Goal: Task Accomplishment & Management: Manage account settings

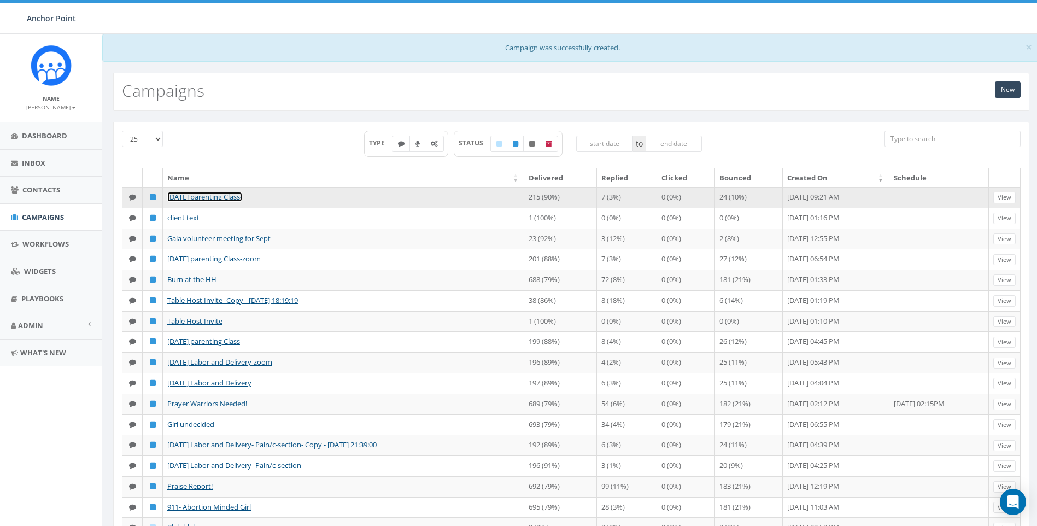
click at [225, 197] on link "Sept 12 parenting Class-" at bounding box center [204, 197] width 75 height 10
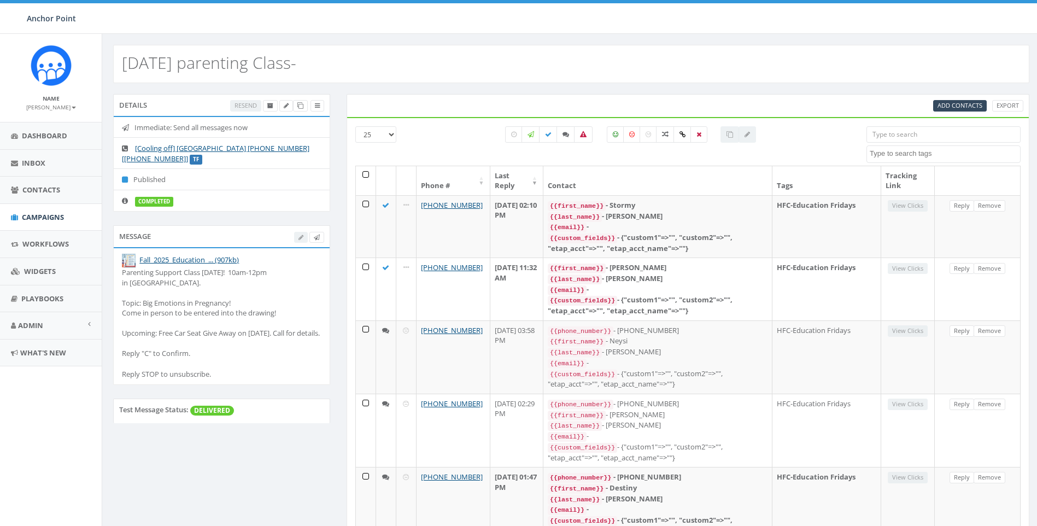
select select
click at [301, 109] on icon at bounding box center [300, 106] width 6 height 6
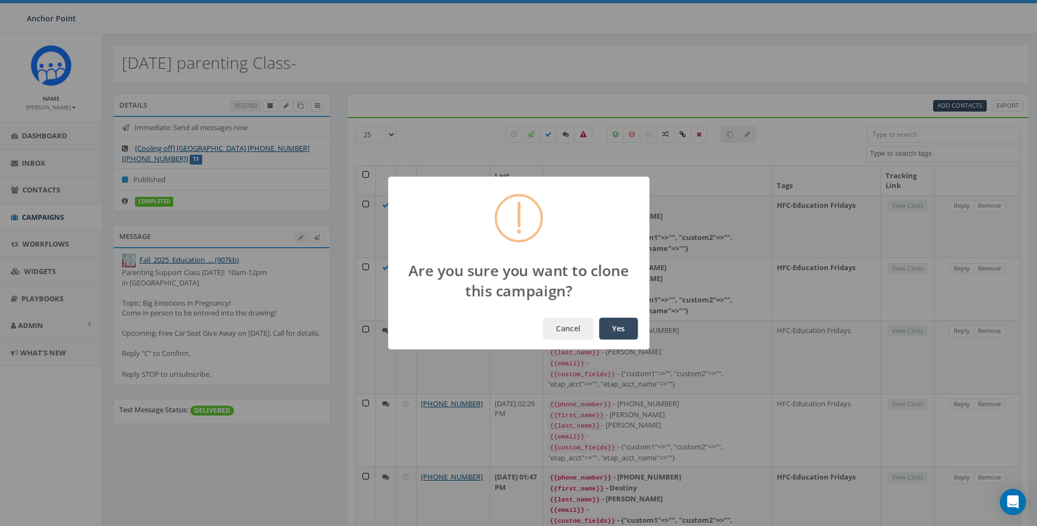
click at [629, 331] on button "Yes" at bounding box center [618, 328] width 39 height 22
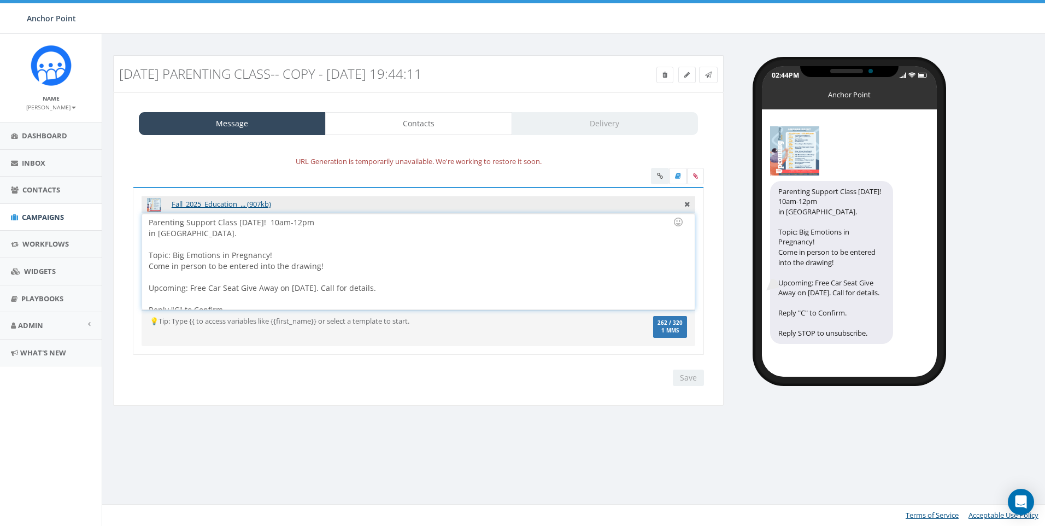
click at [204, 246] on div at bounding box center [415, 244] width 532 height 11
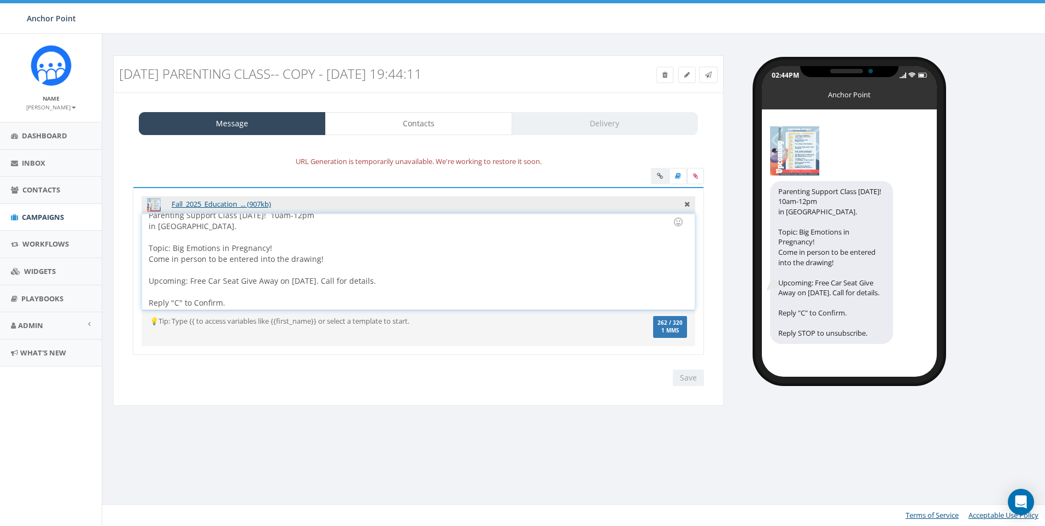
scroll to position [9, 0]
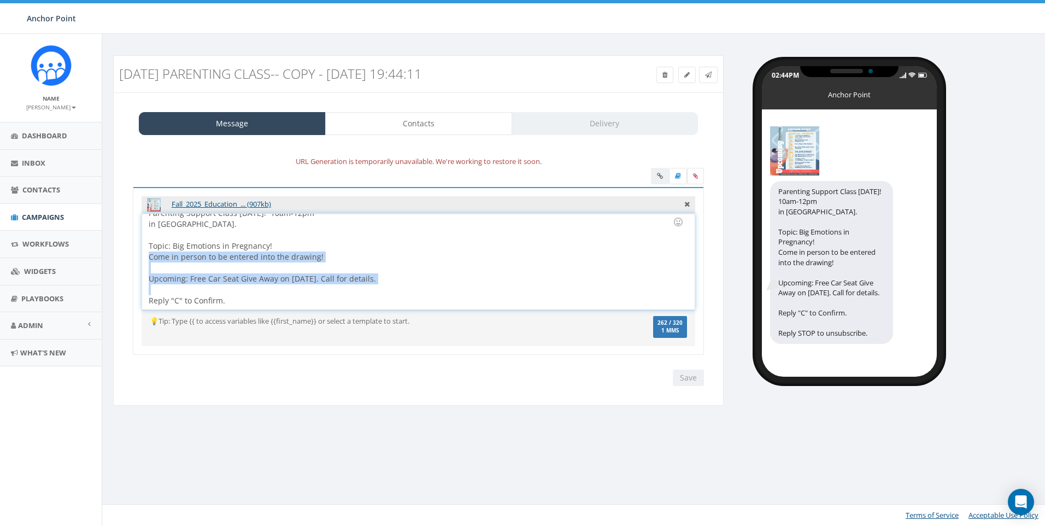
drag, startPoint x: 279, startPoint y: 249, endPoint x: 419, endPoint y: 290, distance: 145.4
click at [419, 290] on div "Parenting Support Class this Friday! 10am-12pm in Seabrook. Topic: Big Emotions…" at bounding box center [418, 262] width 552 height 96
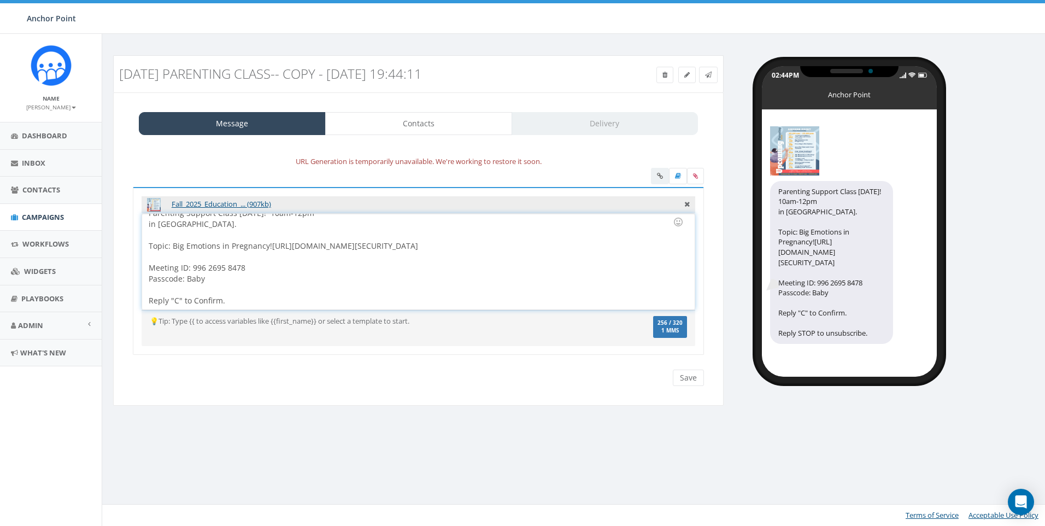
click at [267, 250] on div "Parenting Support Class this Friday! 10am-12pm in Seabrook. Topic: Big Emotions…" at bounding box center [418, 262] width 552 height 96
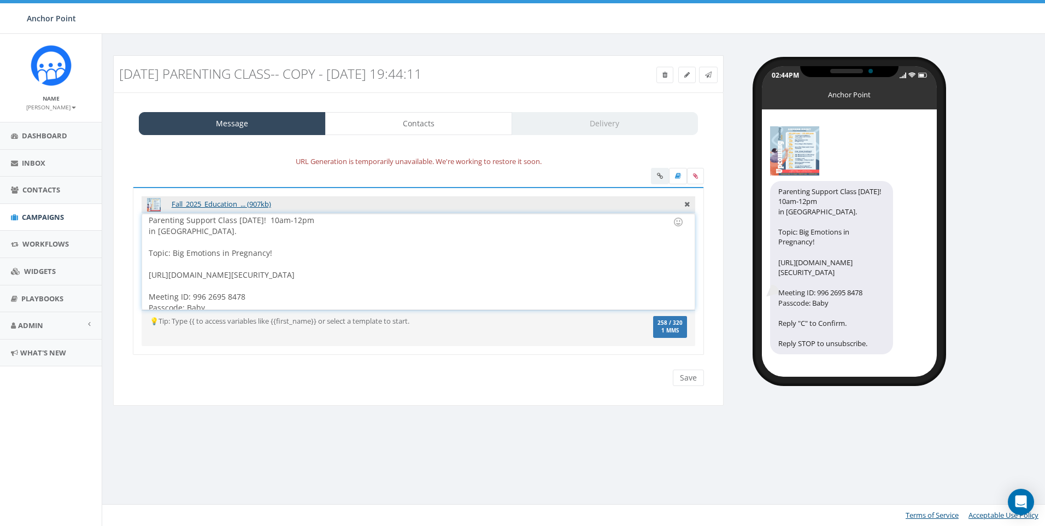
scroll to position [0, 0]
drag, startPoint x: 279, startPoint y: 223, endPoint x: 319, endPoint y: 217, distance: 40.9
click at [279, 223] on div "Parenting Support Class this Friday! 10am-12pm in Seabrook. Topic: Big Emotions…" at bounding box center [418, 262] width 552 height 96
click at [279, 222] on div "Parenting Support Class this Friday! 10am-12pm in Seabrook. Topic: Big Emotions…" at bounding box center [418, 262] width 552 height 96
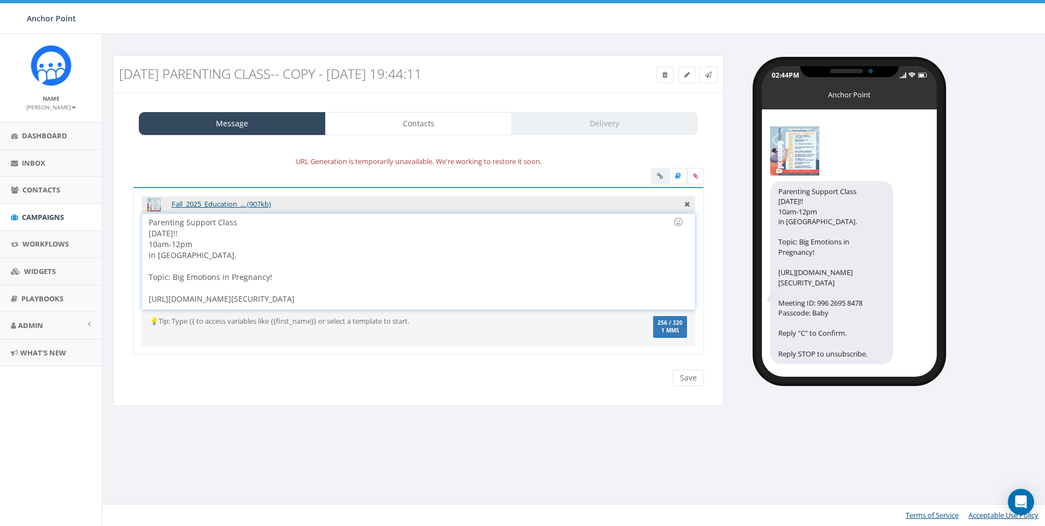
click at [328, 250] on div "10am-12pm in Seabrook. Topic: Big Emotions in Pregnancy! https://zoom.us/j/9962…" at bounding box center [415, 299] width 532 height 120
click at [689, 381] on input "Save" at bounding box center [688, 377] width 31 height 16
click at [686, 205] on icon at bounding box center [686, 203] width 5 height 10
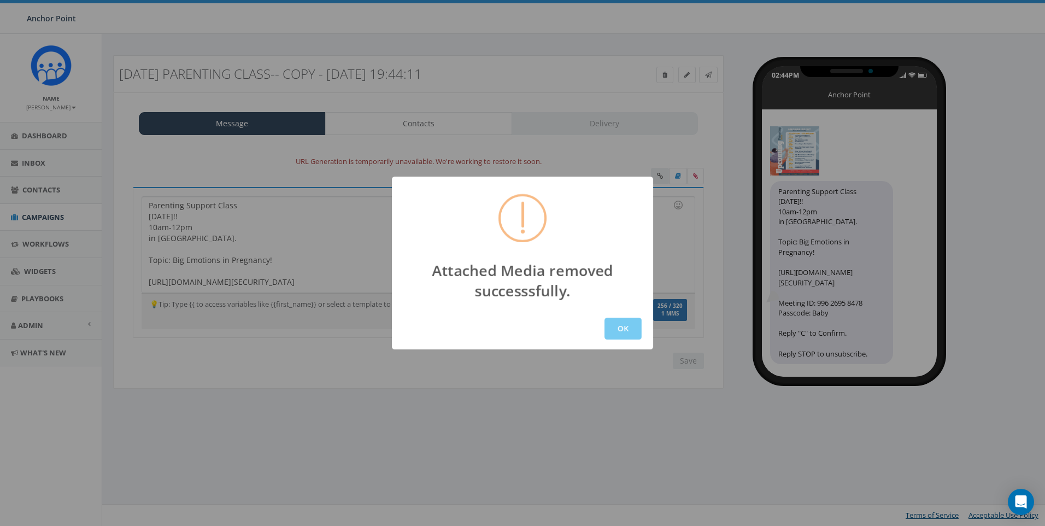
click at [628, 336] on button "OK" at bounding box center [622, 328] width 37 height 22
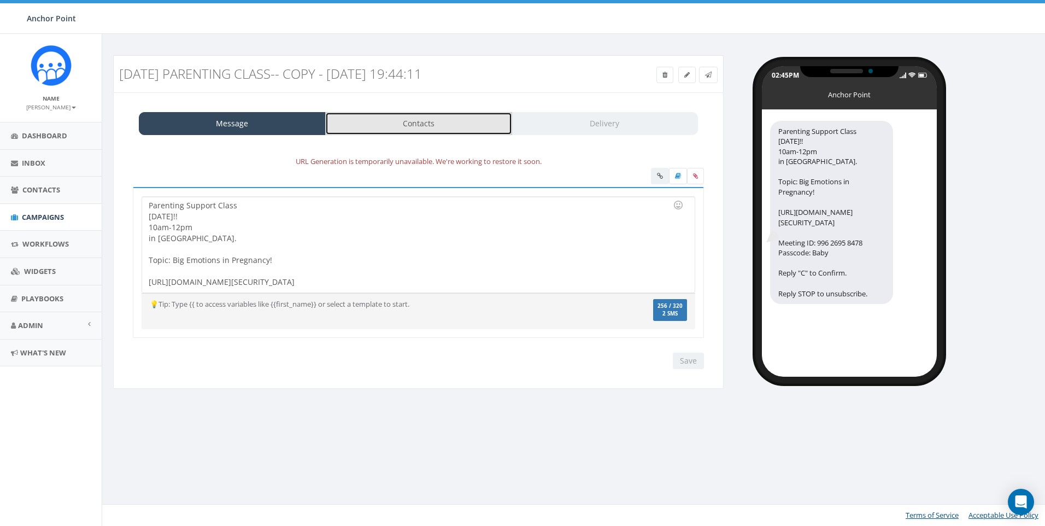
click at [461, 124] on link "Contacts" at bounding box center [418, 123] width 187 height 23
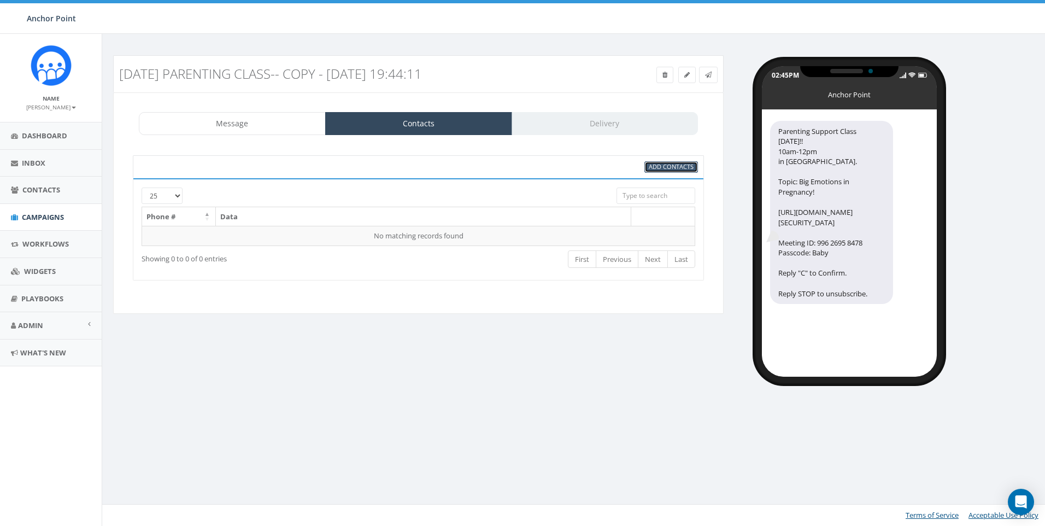
click at [673, 168] on span "Add Contacts" at bounding box center [671, 166] width 45 height 8
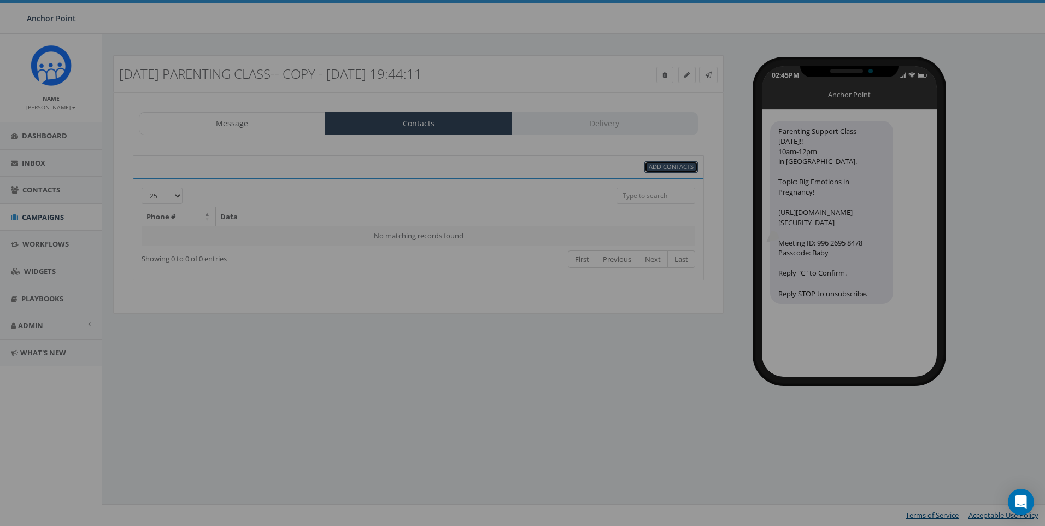
select select
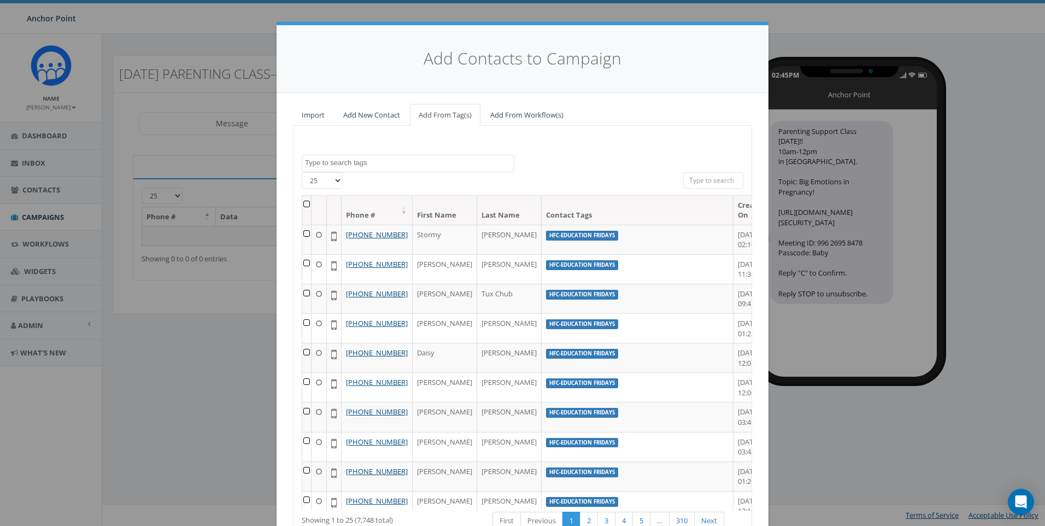
click at [407, 160] on textarea "Search" at bounding box center [409, 163] width 209 height 10
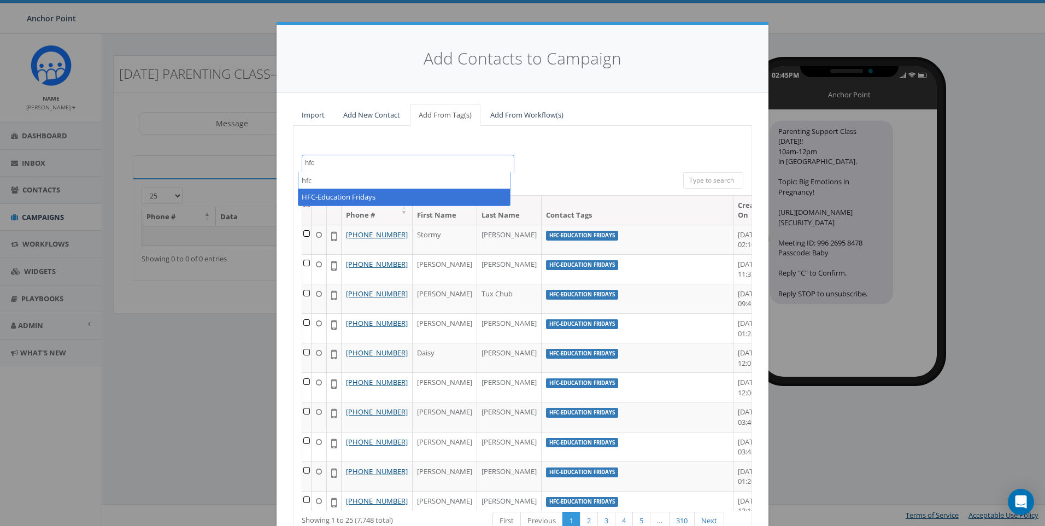
type textarea "hfc"
select select "HFC-Education Fridays"
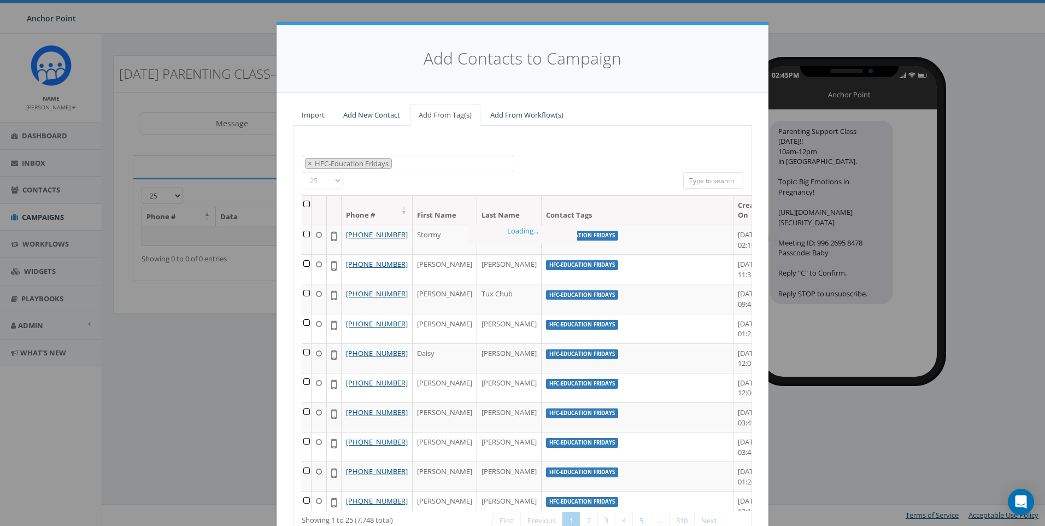
scroll to position [344, 0]
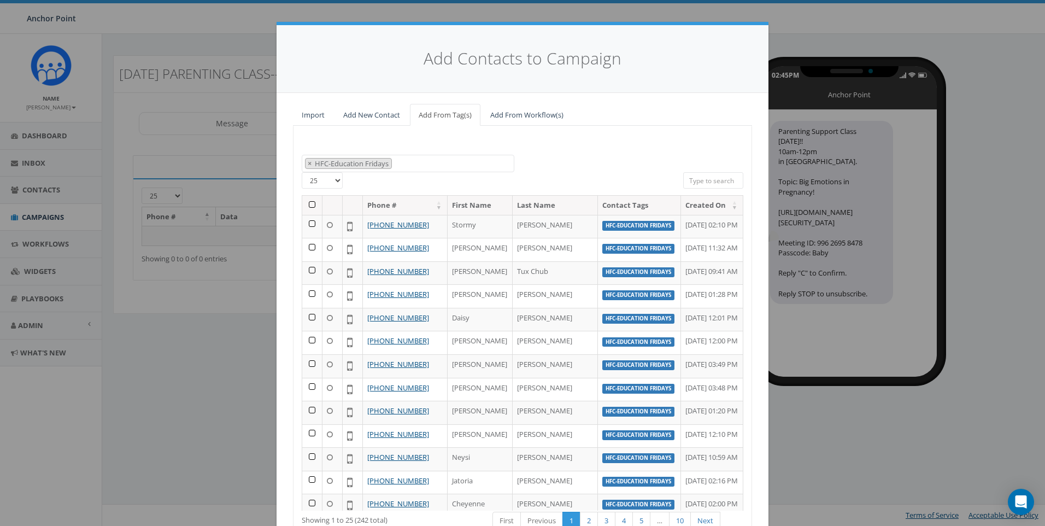
click at [311, 205] on th at bounding box center [312, 205] width 20 height 19
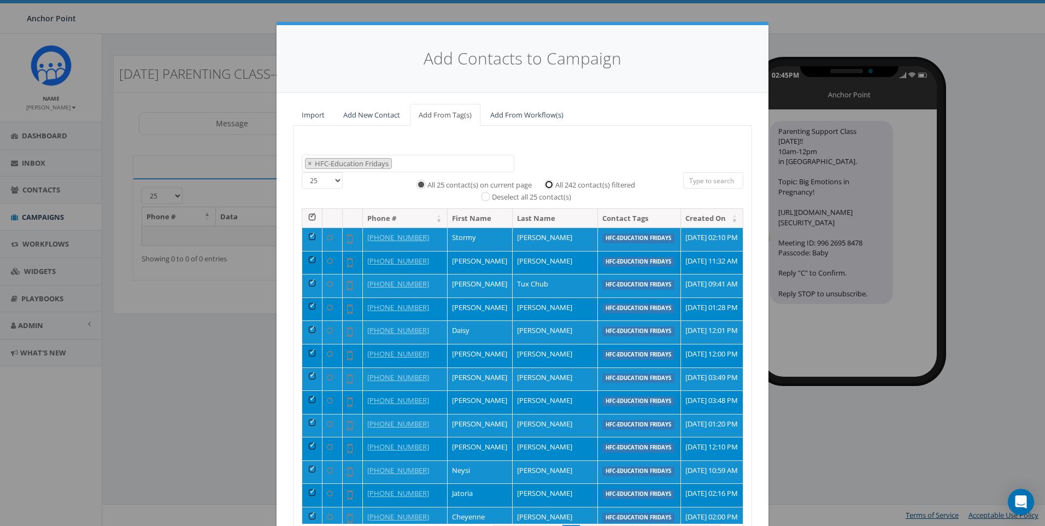
click at [548, 185] on input "All 242 contact(s) filtered" at bounding box center [551, 183] width 7 height 7
radio input "true"
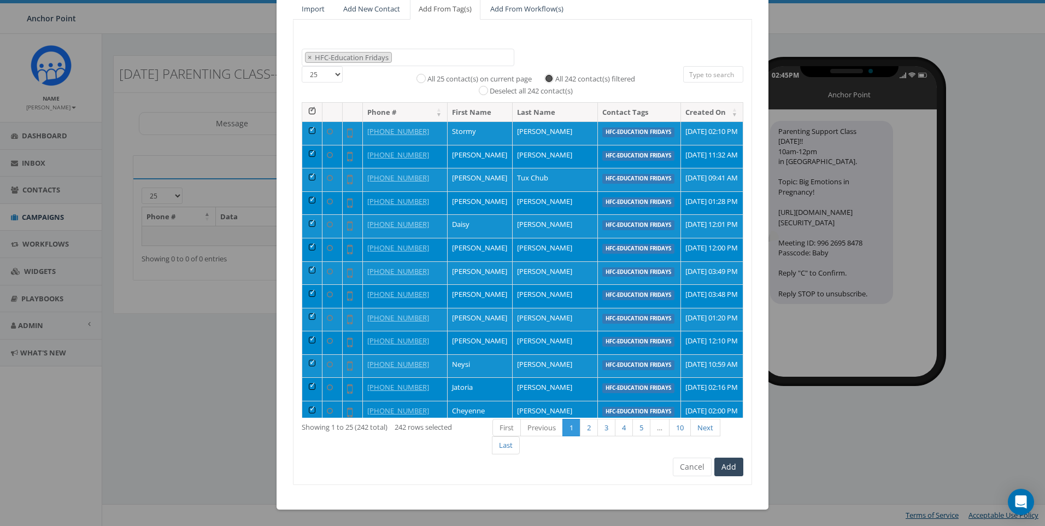
scroll to position [109, 0]
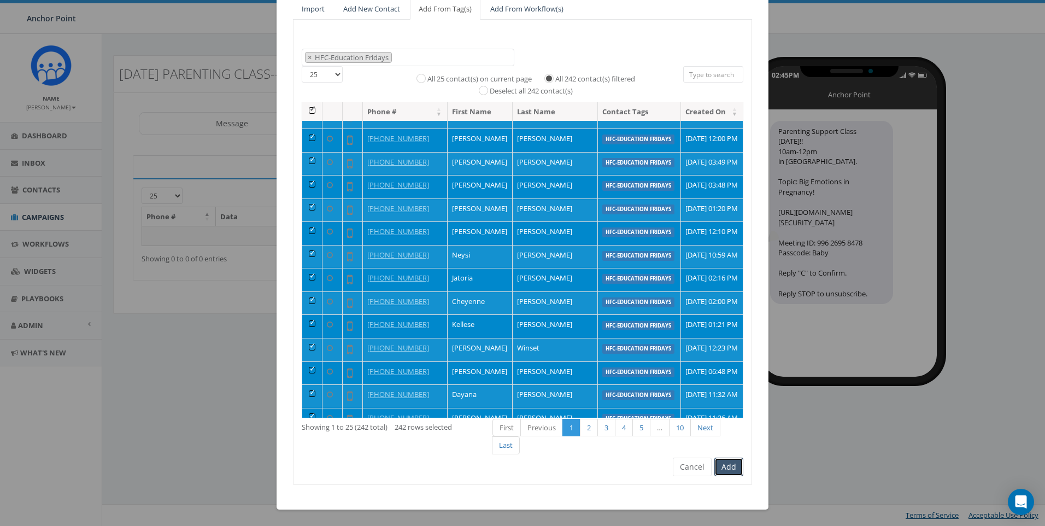
click at [726, 473] on button "Add" at bounding box center [728, 466] width 29 height 19
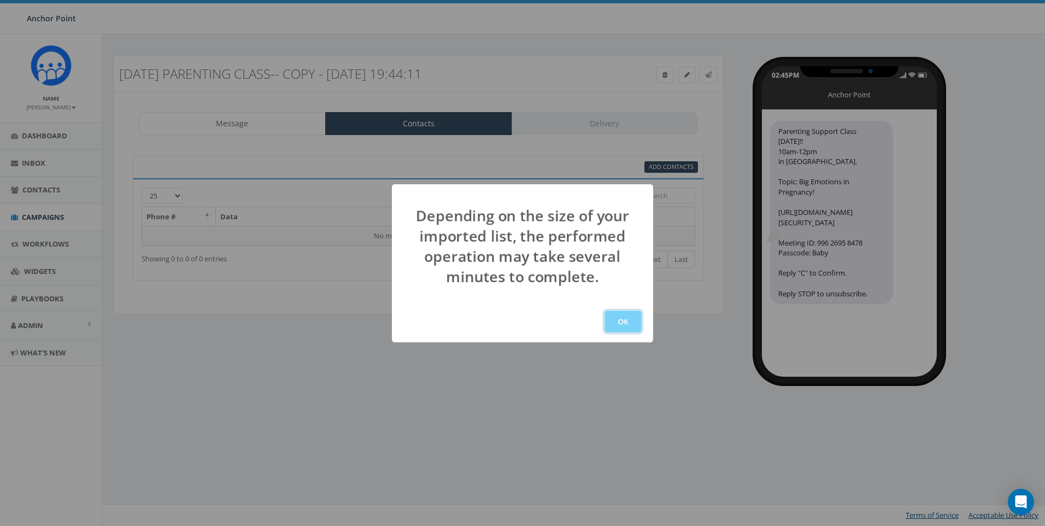
click at [632, 325] on button "OK" at bounding box center [622, 321] width 37 height 22
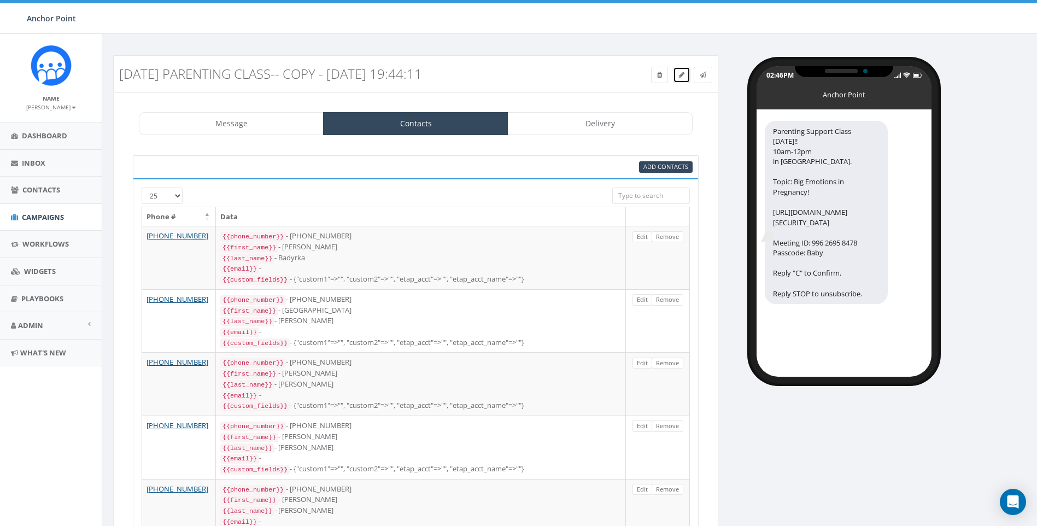
click at [681, 78] on span at bounding box center [681, 74] width 5 height 9
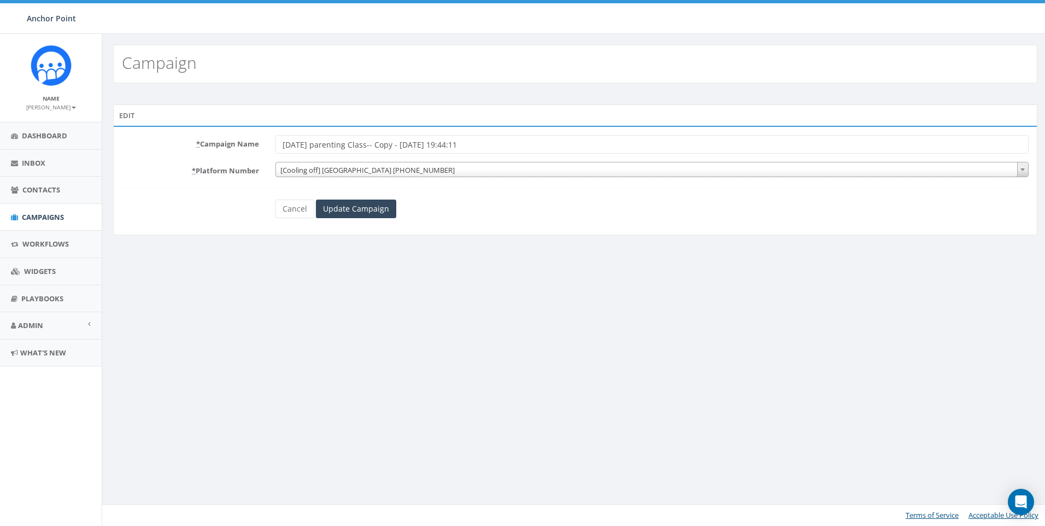
click at [394, 143] on input "Sept 12 parenting Class-- Copy - 2025-09-11 19:44:11" at bounding box center [651, 144] width 753 height 19
drag, startPoint x: 438, startPoint y: 146, endPoint x: 375, endPoint y: 145, distance: 62.9
click at [375, 145] on input "Sept 12 parenting Class-- Copy - 2025-09-11 19:44:11" at bounding box center [651, 144] width 753 height 19
click at [466, 145] on input "Sept 12 parenting Class-- Zoom Code 19:44:11" at bounding box center [651, 144] width 753 height 19
type input "[DATE] parenting Class-- Zoom Code"
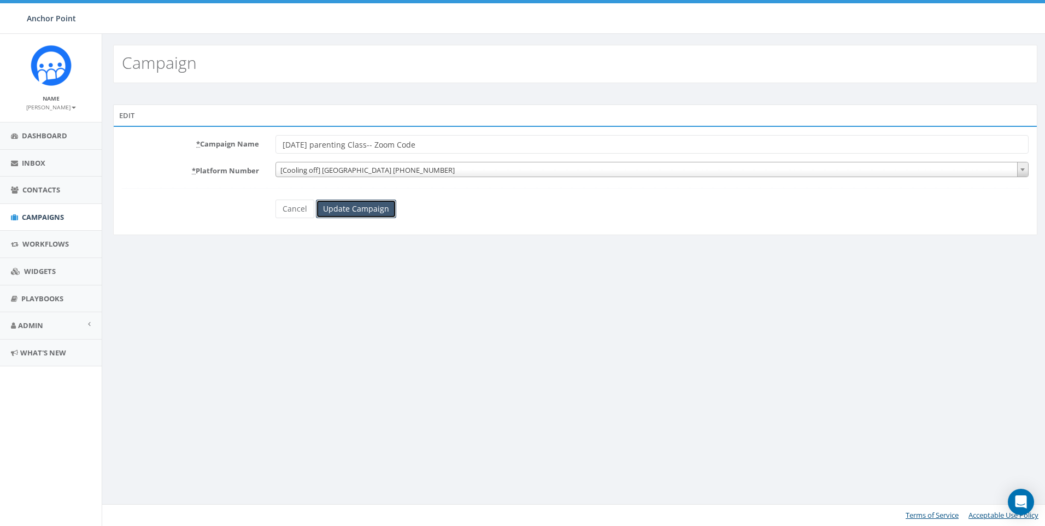
click at [348, 209] on input "Update Campaign" at bounding box center [356, 208] width 80 height 19
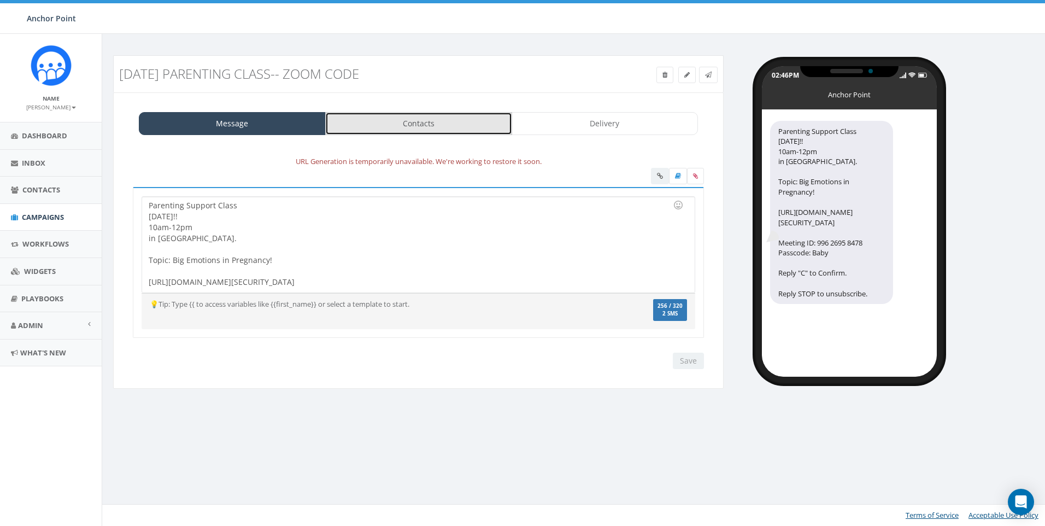
click at [438, 125] on link "Contacts" at bounding box center [418, 123] width 187 height 23
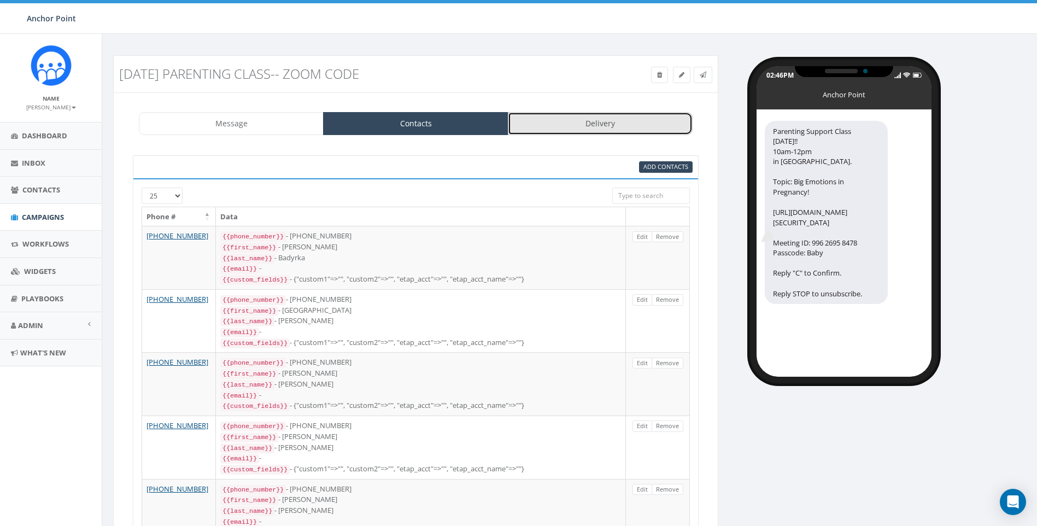
click at [551, 127] on link "Delivery" at bounding box center [600, 123] width 185 height 23
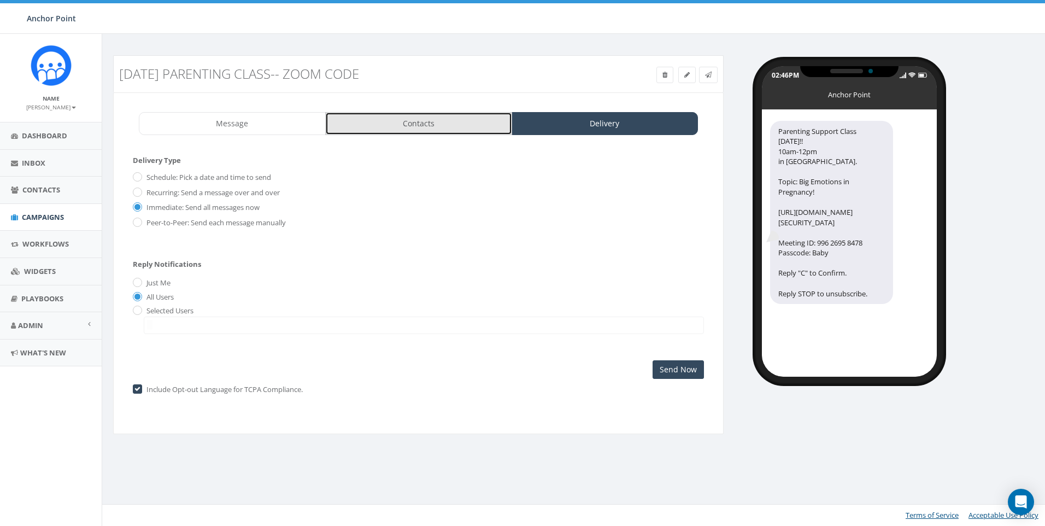
click at [437, 126] on link "Contacts" at bounding box center [418, 123] width 187 height 23
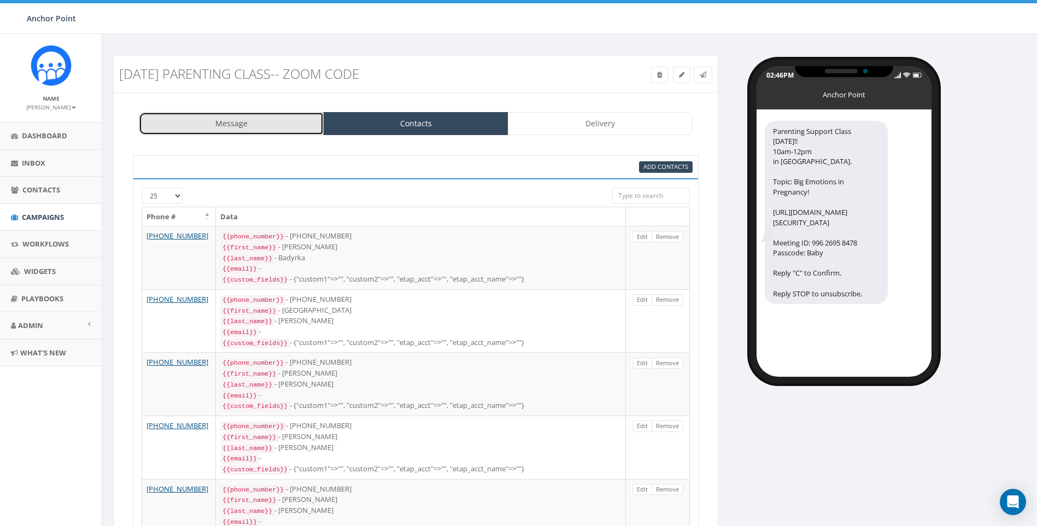
click at [273, 115] on link "Message" at bounding box center [231, 123] width 185 height 23
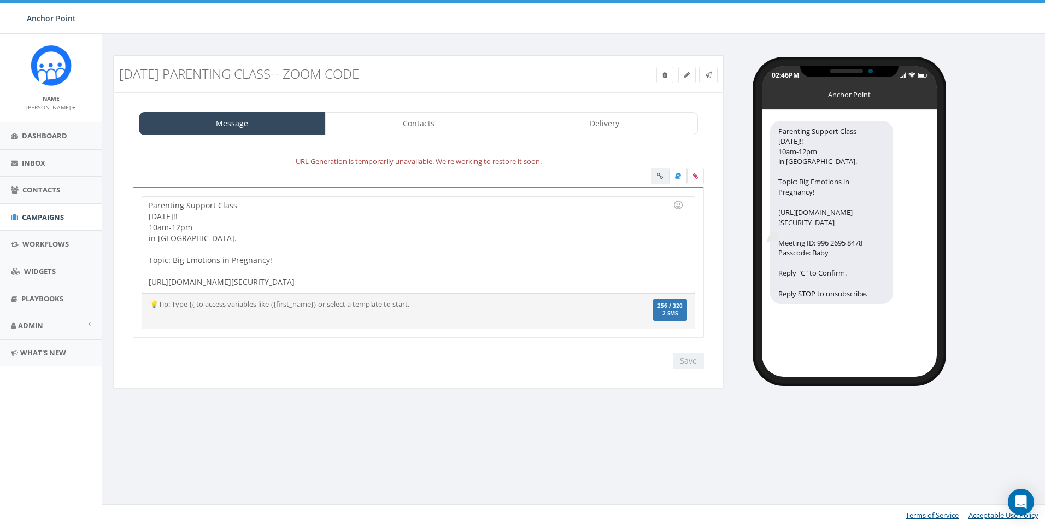
click at [205, 244] on div at bounding box center [415, 249] width 532 height 11
click at [215, 233] on div "Parenting Support Class TOMORROW!! 10am-12pm in Seabrook. Topic: Big Emotions i…" at bounding box center [418, 245] width 552 height 96
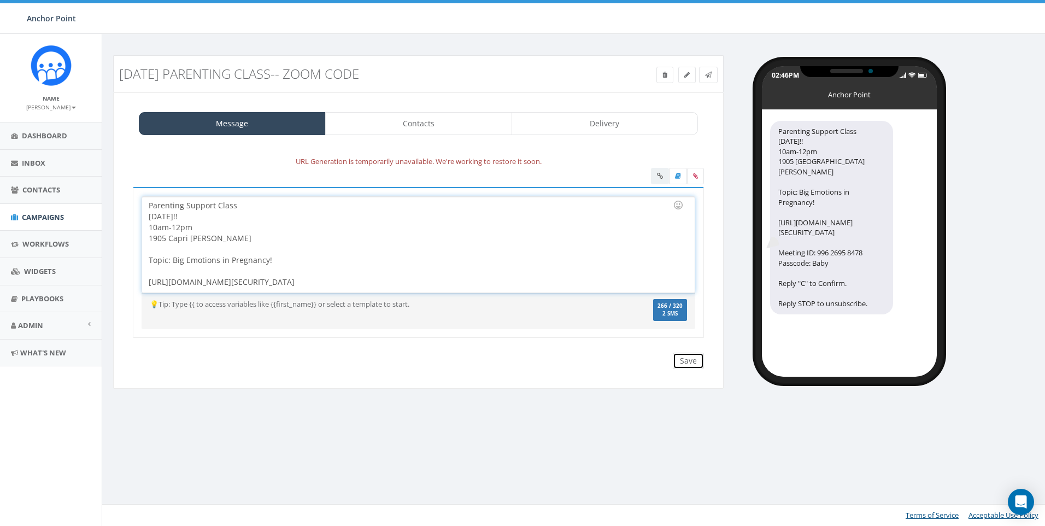
click at [698, 360] on input "Save" at bounding box center [688, 360] width 31 height 16
click at [633, 130] on link "Delivery" at bounding box center [604, 123] width 187 height 23
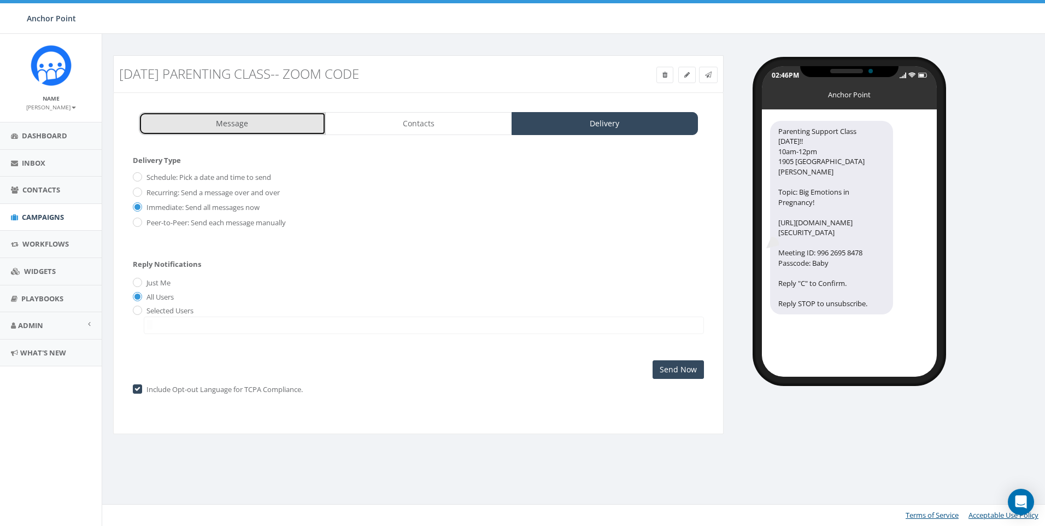
click at [215, 120] on link "Message" at bounding box center [232, 123] width 187 height 23
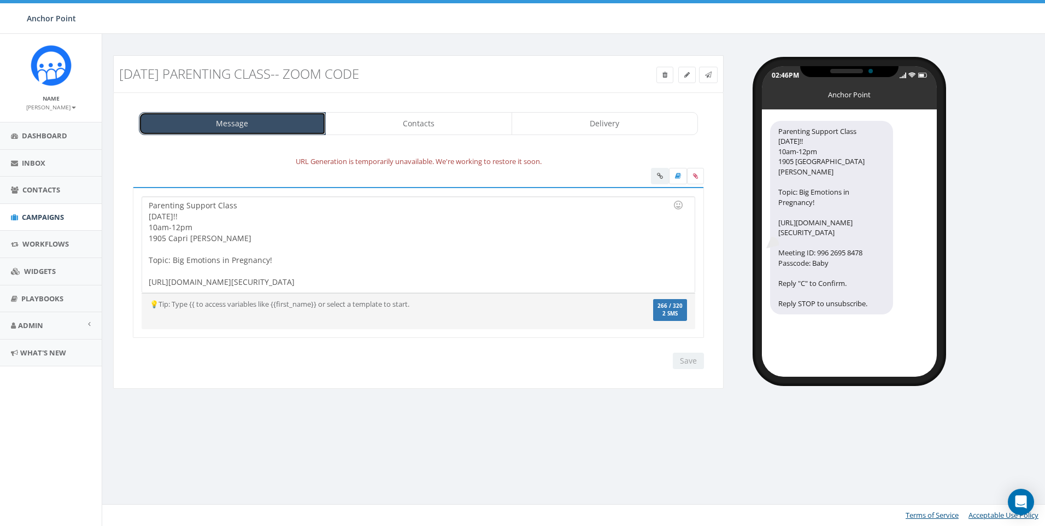
click at [224, 127] on link "Message" at bounding box center [232, 123] width 187 height 23
click at [148, 251] on div "Parenting Support Class TOMORROW!! 10am-12pm 1905 Capri Ln Seabrook Topic: Big …" at bounding box center [418, 245] width 552 height 96
click at [560, 370] on div "URL Generation is temporarily unavailable. We're working to restore it soon. Pa…" at bounding box center [418, 262] width 593 height 236
drag, startPoint x: 422, startPoint y: 232, endPoint x: 91, endPoint y: 217, distance: 331.5
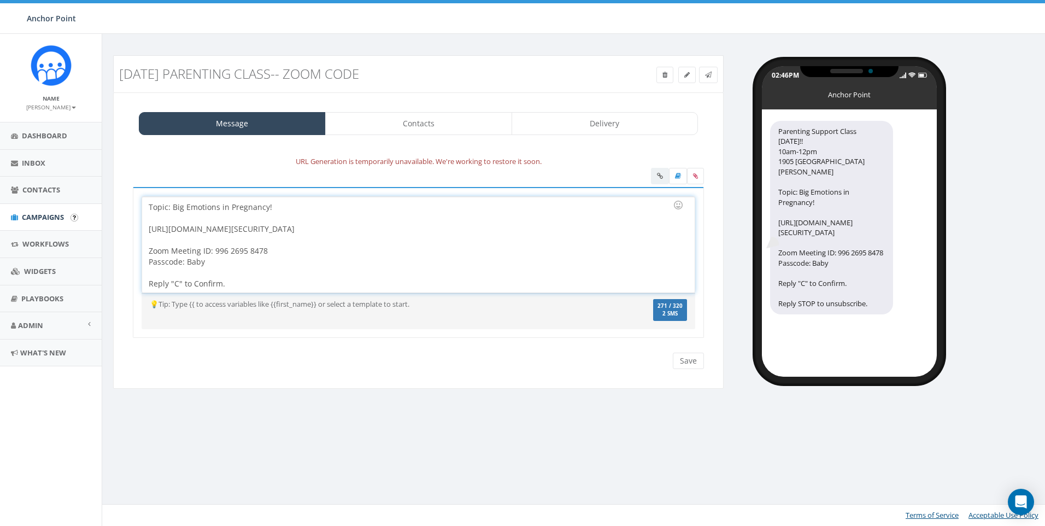
click at [91, 217] on body "Anchor Point Anchor Point Profile Sign Out 43.81 % of Available Amount Used You…" at bounding box center [522, 263] width 1045 height 526
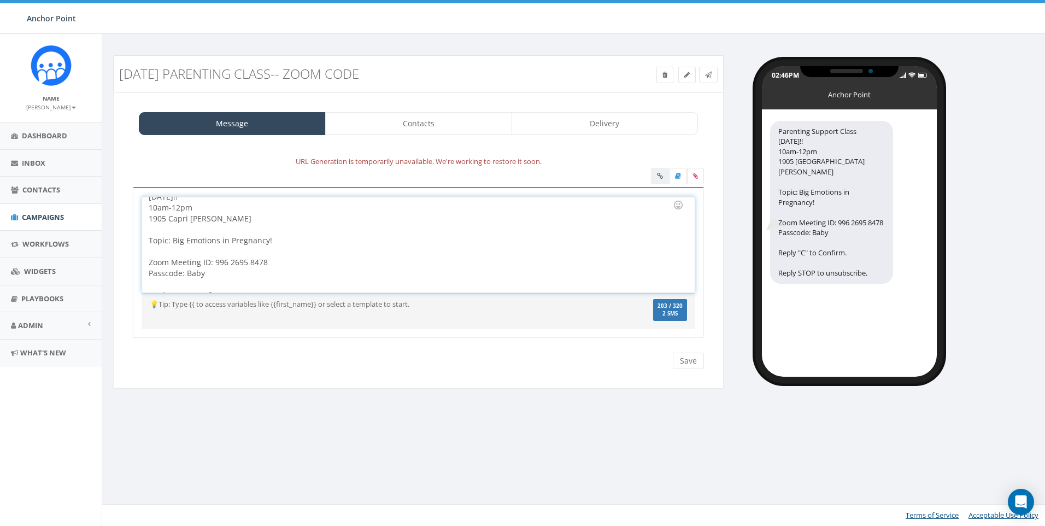
scroll to position [0, 0]
click at [208, 214] on div "Parenting Support Class TOMORROW!! 10am-12pm 1905 Capri Ln Seabrook Topic: Big …" at bounding box center [418, 245] width 552 height 96
click at [148, 226] on div "Parenting Support Class TOMORROW 10am-12pm 1905 Capri Ln Seabrook Topic: Big Em…" at bounding box center [418, 245] width 552 height 96
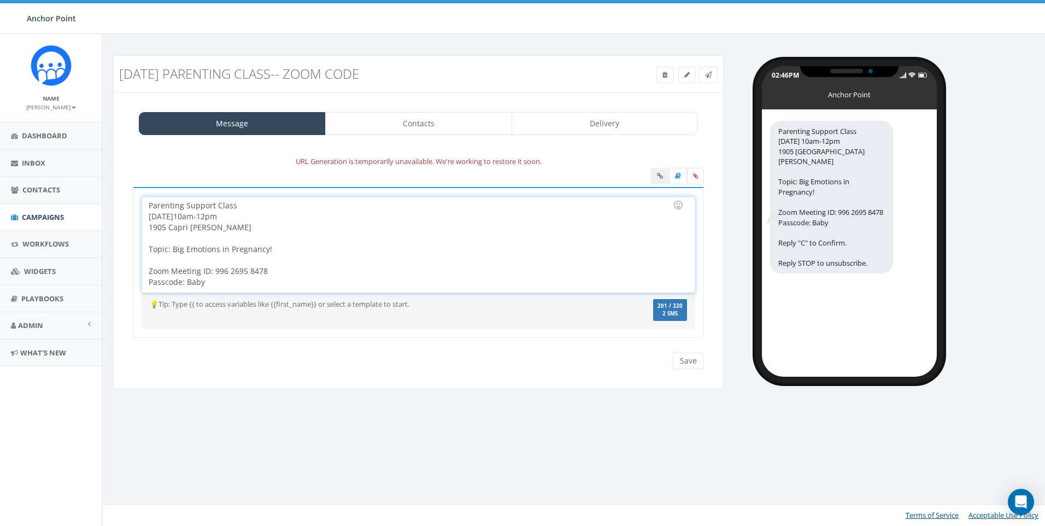
click at [217, 219] on div "Parenting Support Class TOMORROW 10am-12pm 1905 Capri Ln Seabrook Topic: Big Em…" at bounding box center [418, 245] width 552 height 96
click at [232, 221] on div "Parenting Support Class TOMORROW 10-12pm 1905 Capri Ln Seabrook Topic: Big Emot…" at bounding box center [418, 245] width 552 height 96
click at [398, 257] on div at bounding box center [415, 260] width 532 height 11
click at [237, 214] on div "Parenting Support Class TOMORROW 10-12p 1905 Capri Ln Seabrook Topic: Big Emoti…" at bounding box center [418, 245] width 552 height 96
click at [172, 244] on div "Parenting Support Class TOMORROW 10-12 1905 Capri Ln Seabrook Topic: Big Emotio…" at bounding box center [418, 245] width 552 height 96
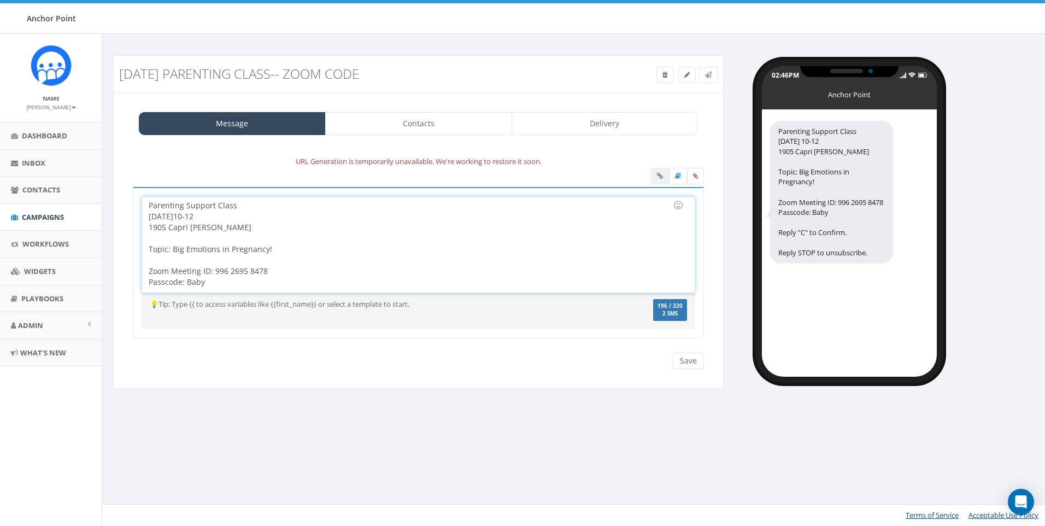
click at [171, 263] on div at bounding box center [415, 260] width 532 height 11
click at [798, 249] on div "Parenting Support Class TOMORROW 10-12 1905 Capri Ln Seabrook Topic: Big Emotio…" at bounding box center [831, 192] width 123 height 143
click at [255, 204] on div "Parenting Support Class TOMORROW 10-12 1905 Capri Ln Seabrook Topic: Big Emotio…" at bounding box center [418, 245] width 552 height 96
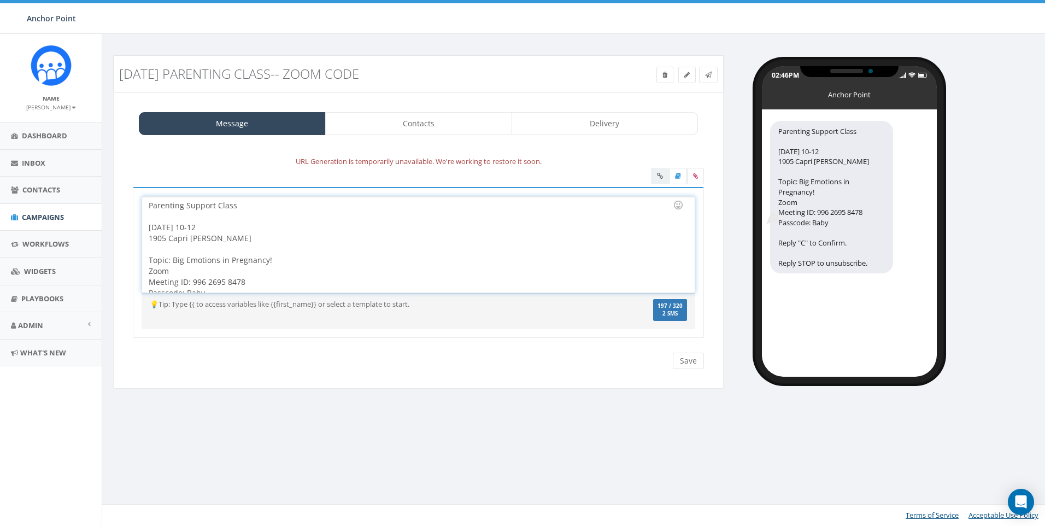
click at [193, 273] on div "TOMORROW 10-12 1905 Capri Ln Seabrook Topic: Big Emotions in Pregnancy! Zoom Me…" at bounding box center [415, 265] width 532 height 109
click at [280, 260] on div "TOMORROW 10-12 1905 Capri Ln Seabrook Topic: Big Emotions in Pregnancy! Zoom: M…" at bounding box center [415, 265] width 532 height 109
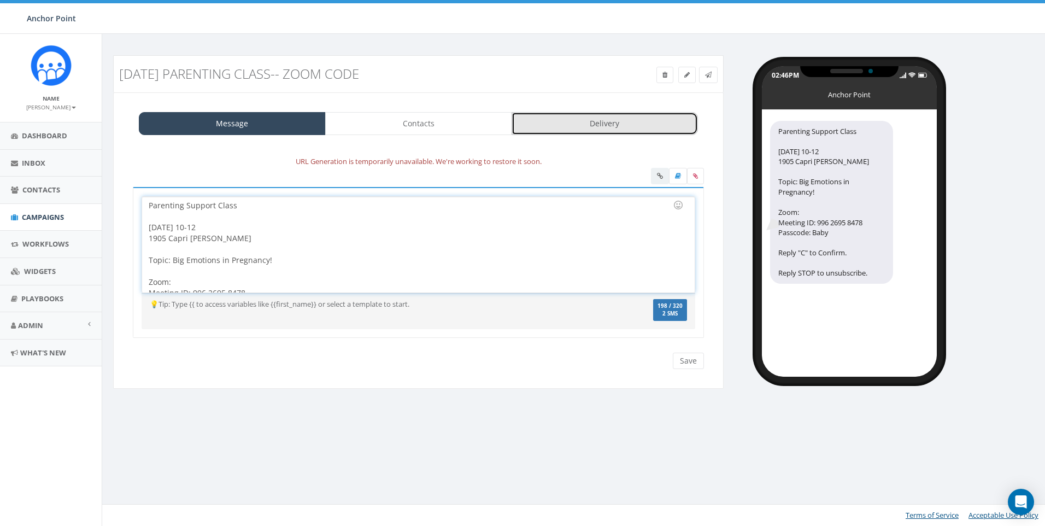
click at [580, 124] on link "Delivery" at bounding box center [604, 123] width 187 height 23
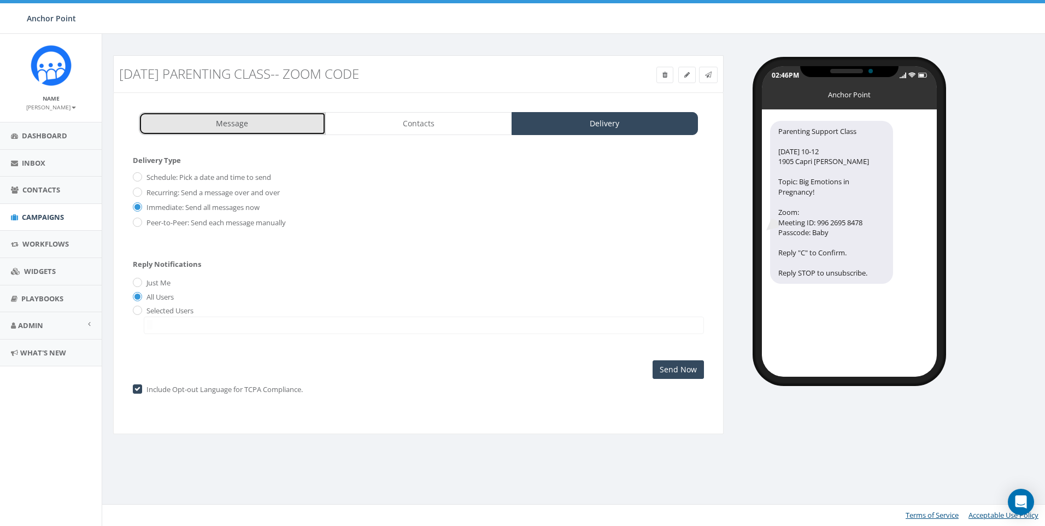
click at [277, 133] on link "Message" at bounding box center [232, 123] width 187 height 23
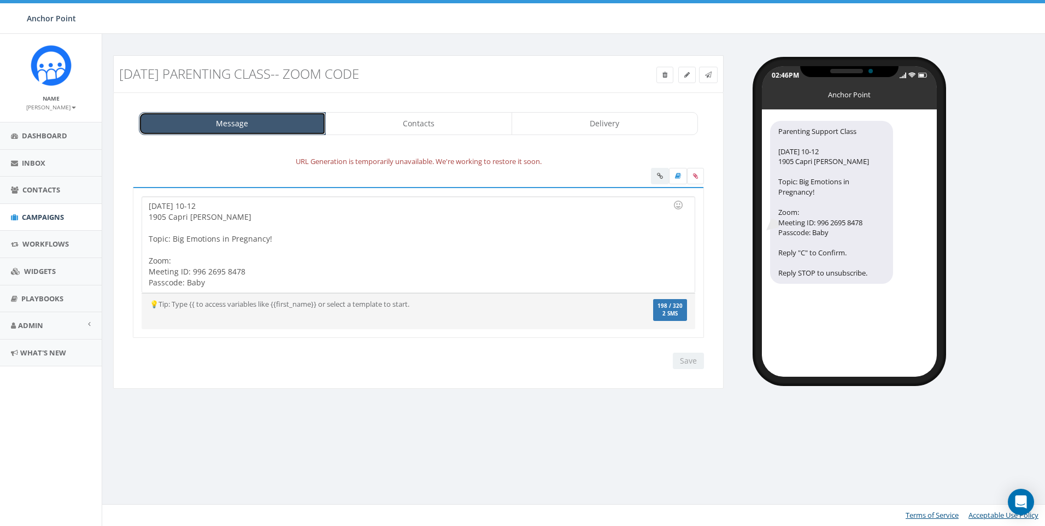
scroll to position [42, 0]
click at [172, 272] on div at bounding box center [415, 272] width 532 height 11
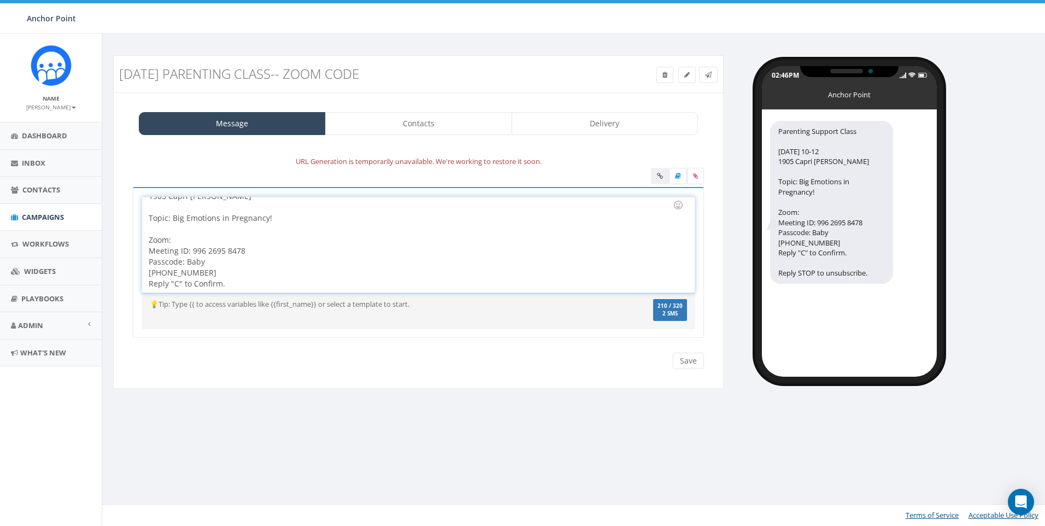
click at [151, 270] on div "832-632-4550" at bounding box center [415, 272] width 532 height 11
click at [687, 364] on input "Save" at bounding box center [688, 360] width 31 height 16
click at [336, 258] on div "Parenting Support Class TOMORROW 10-12 1905 Capri Ln Seabrook Topic: Big Emotio…" at bounding box center [418, 245] width 552 height 96
click at [174, 221] on div at bounding box center [415, 216] width 532 height 11
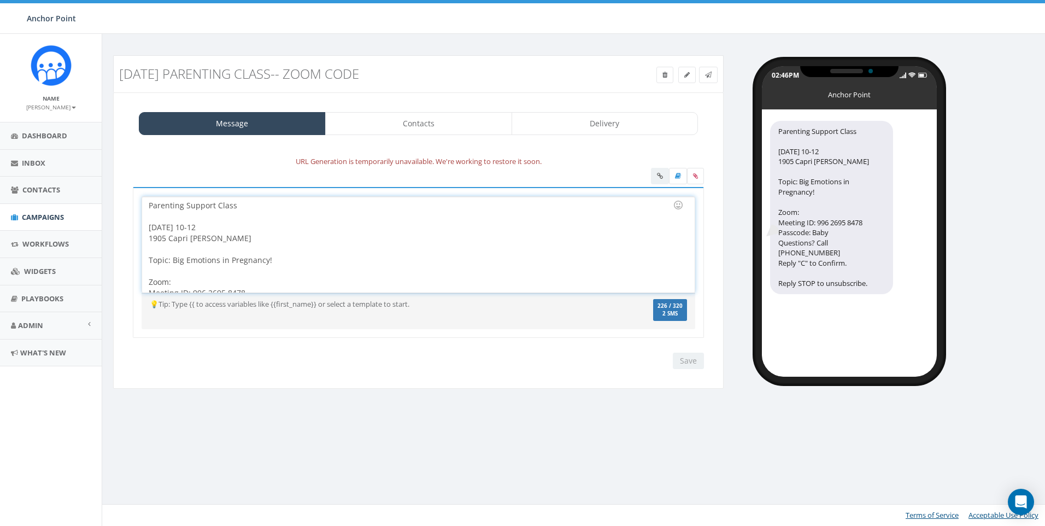
click at [149, 238] on div "Parenting Support Class TOMORROW 10-12 1905 Capri Ln Seabrook Topic: Big Emotio…" at bounding box center [418, 245] width 552 height 96
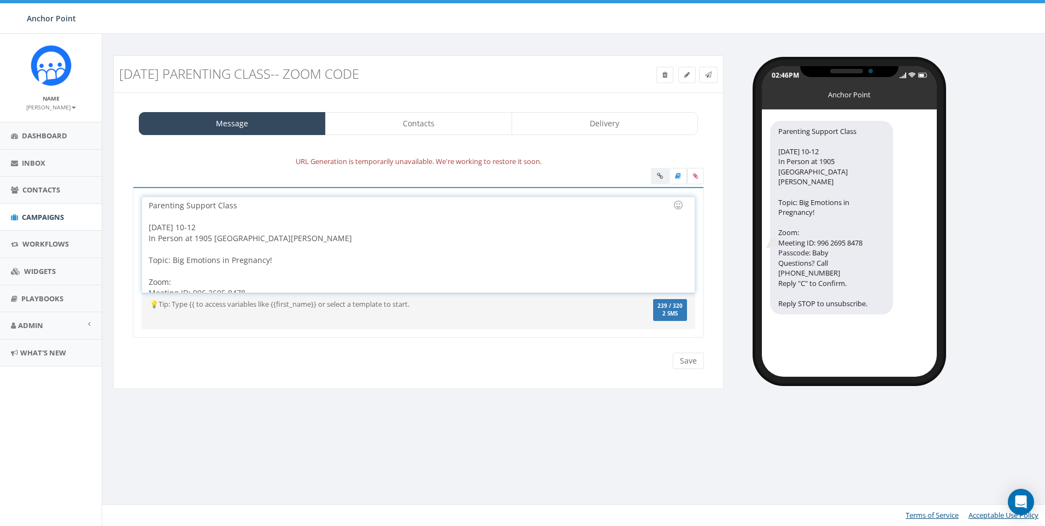
click at [192, 236] on div "Parenting Support Class TOMORROW 10-12 In Person at 1905 Capri Ln Seabrook Topi…" at bounding box center [418, 245] width 552 height 96
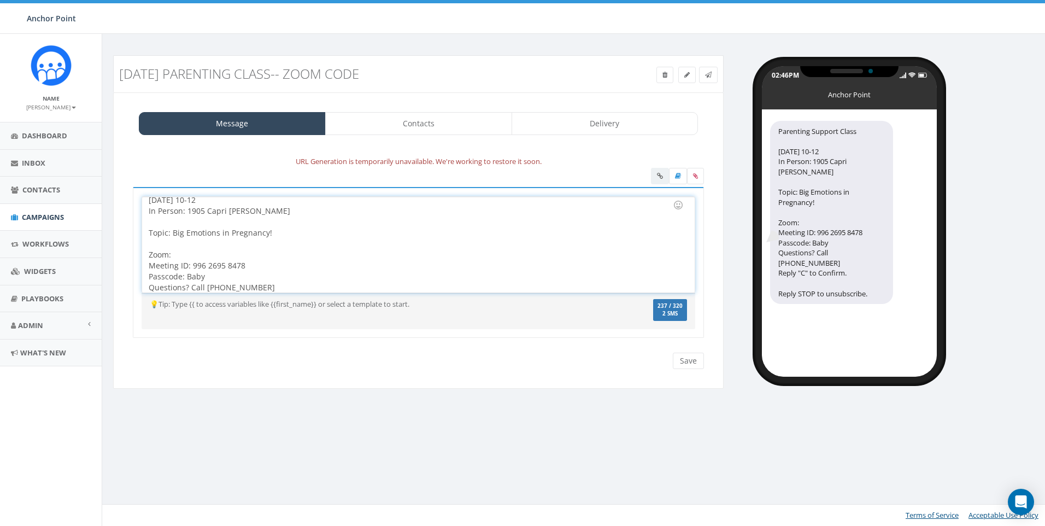
scroll to position [42, 0]
click at [147, 241] on div "Parenting Support Class TOMORROW 10-12 In Person: 1905 Capri Ln Seabrook Topic:…" at bounding box center [418, 245] width 552 height 96
click at [692, 364] on input "Save" at bounding box center [688, 360] width 31 height 16
click at [711, 78] on icon at bounding box center [708, 75] width 7 height 7
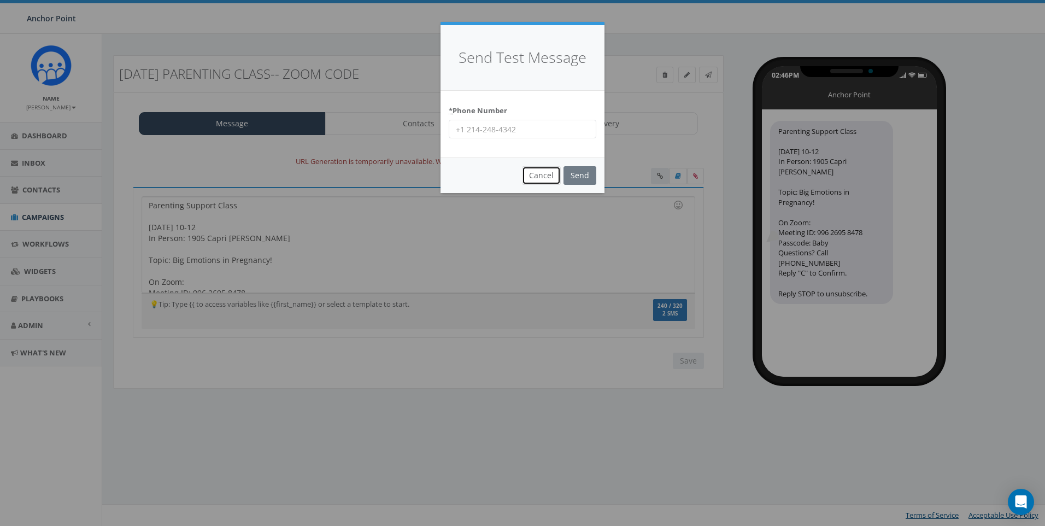
click at [550, 179] on button "Cancel" at bounding box center [541, 175] width 39 height 19
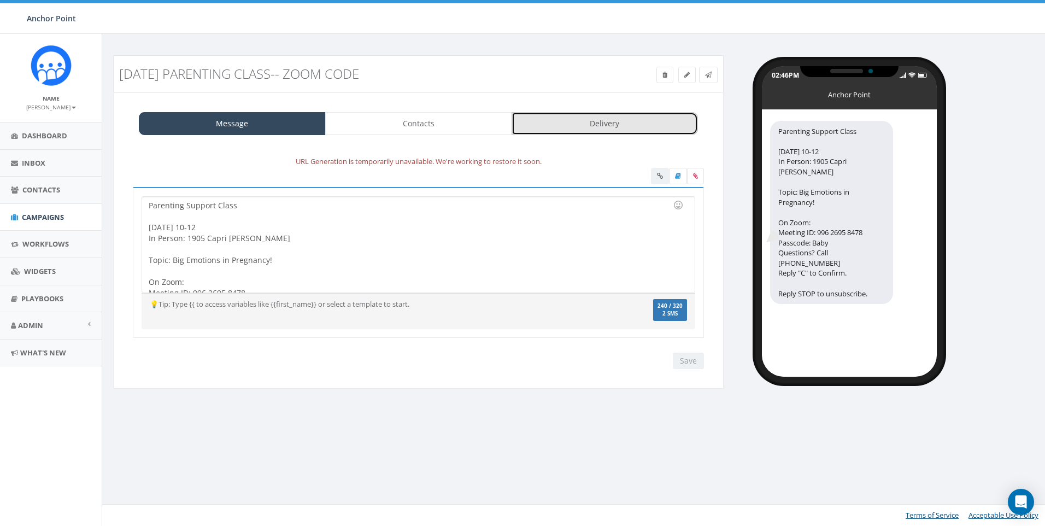
click at [593, 126] on link "Delivery" at bounding box center [604, 123] width 187 height 23
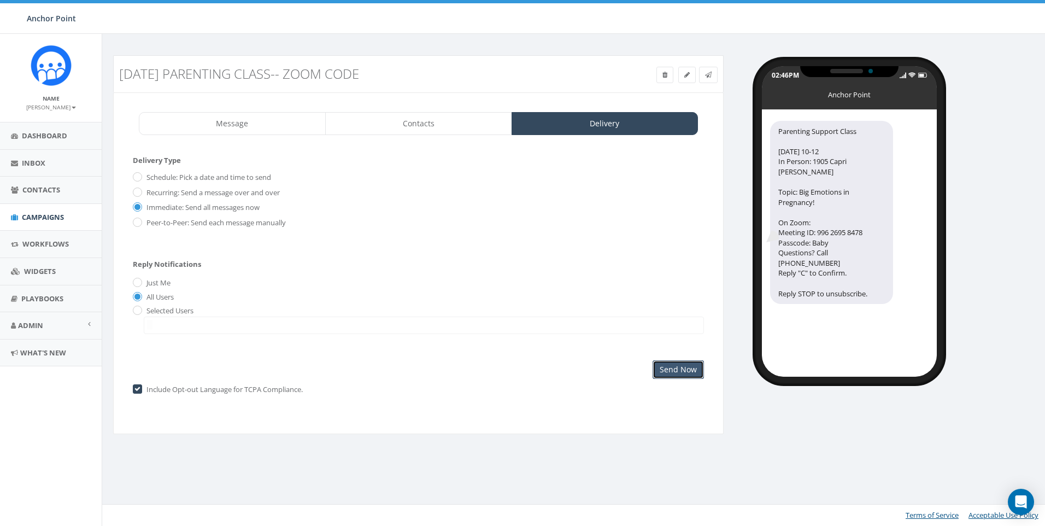
click at [683, 369] on input "Send Now" at bounding box center [677, 369] width 51 height 19
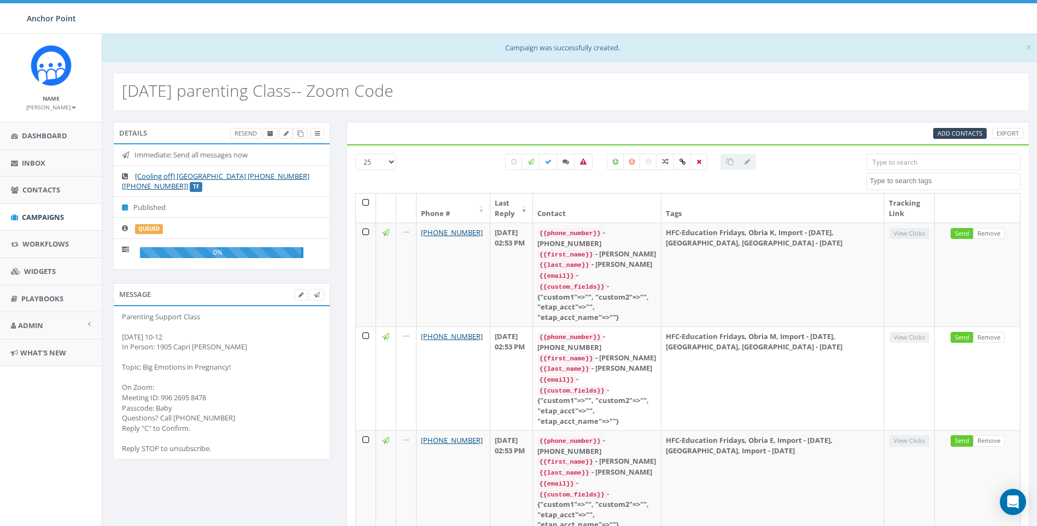
select select
